Goal: Find contact information: Find contact information

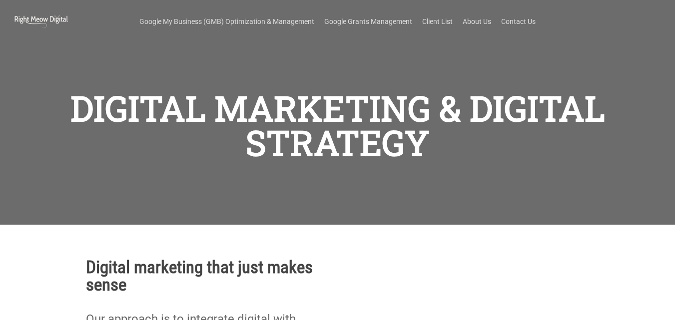
scroll to position [77, 0]
click at [528, 19] on link "Contact Us" at bounding box center [518, 21] width 34 height 10
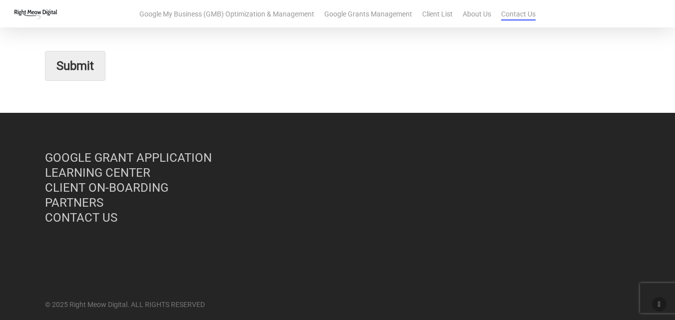
scroll to position [371, 0]
click at [86, 211] on link "CONTACT US" at bounding box center [81, 218] width 72 height 14
